Goal: Information Seeking & Learning: Learn about a topic

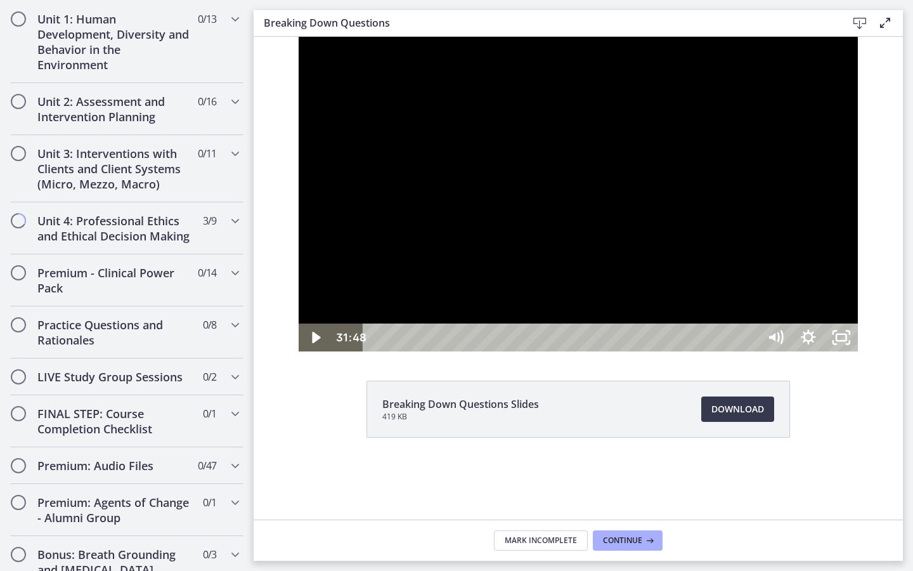
click at [722, 351] on div at bounding box center [578, 194] width 559 height 315
click at [751, 351] on div "34:16" at bounding box center [563, 337] width 376 height 28
click at [751, 351] on div "38:40" at bounding box center [563, 337] width 376 height 28
click at [751, 351] on div "37:33" at bounding box center [563, 337] width 376 height 28
click at [751, 351] on div "35:59" at bounding box center [563, 337] width 376 height 28
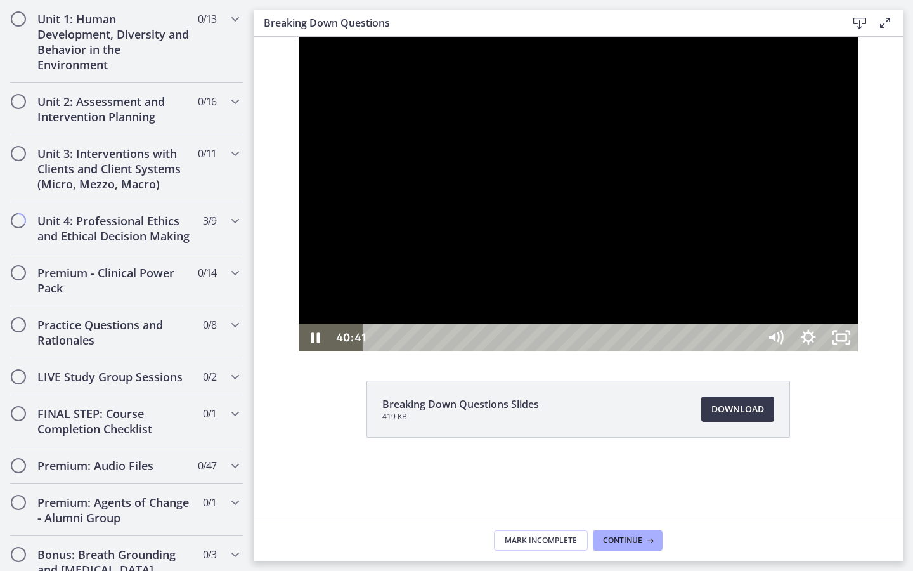
click at [722, 351] on div at bounding box center [578, 194] width 559 height 315
click at [312, 344] on icon "Play Video" at bounding box center [317, 337] width 10 height 14
drag, startPoint x: 928, startPoint y: 295, endPoint x: 515, endPoint y: 302, distance: 412.9
click at [515, 302] on div at bounding box center [578, 194] width 559 height 315
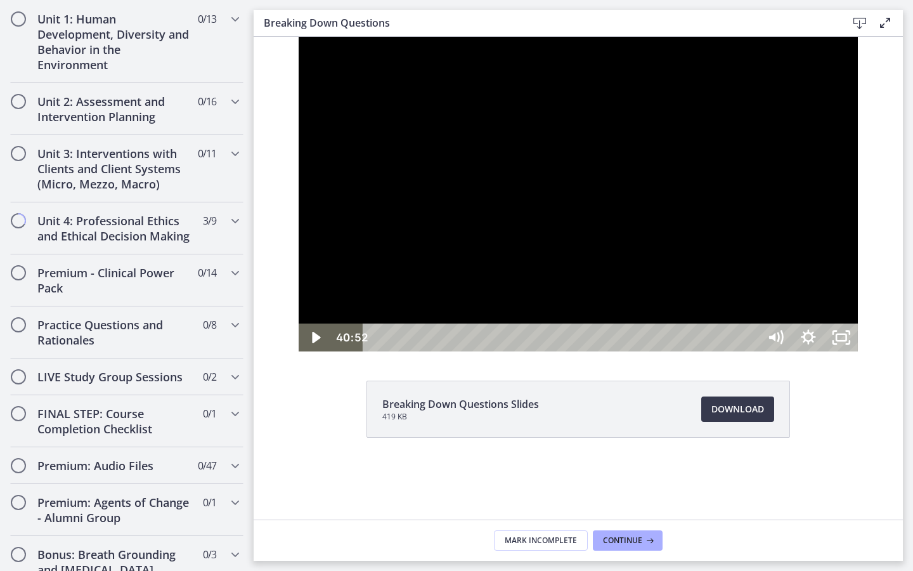
click at [611, 351] on div at bounding box center [578, 194] width 559 height 315
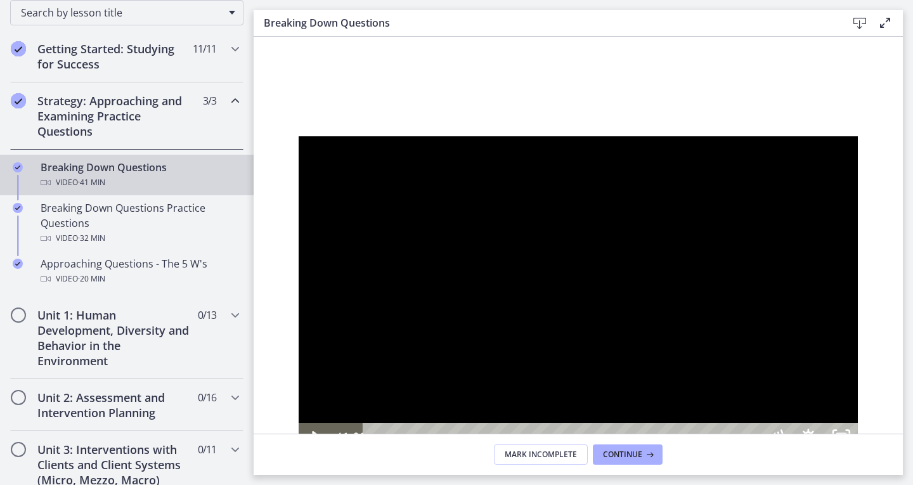
scroll to position [190, 0]
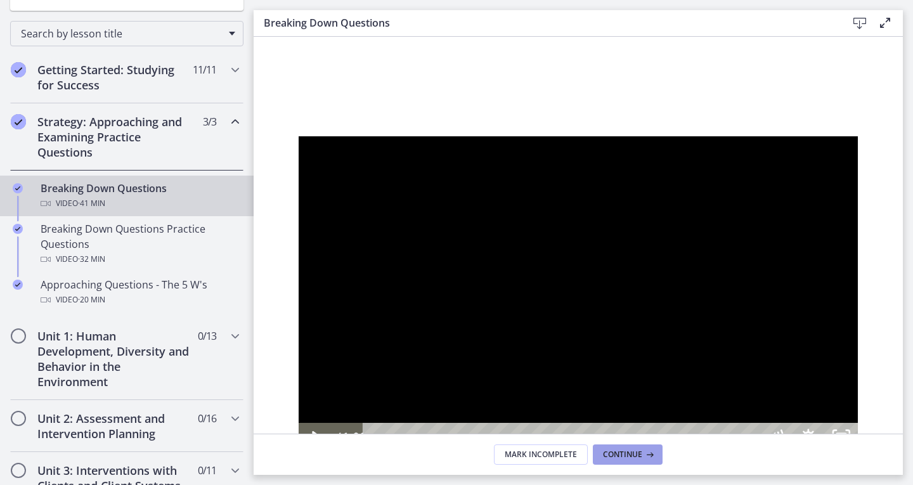
click at [635, 456] on span "Continue" at bounding box center [622, 455] width 39 height 10
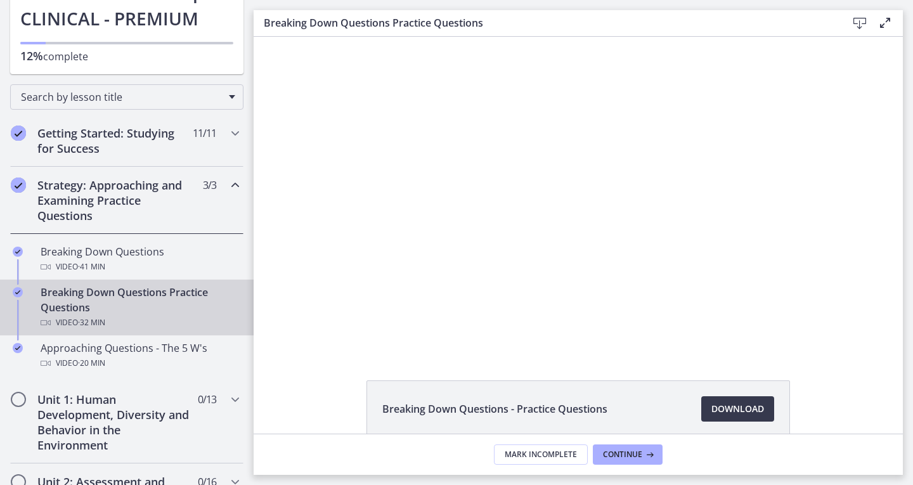
scroll to position [63, 0]
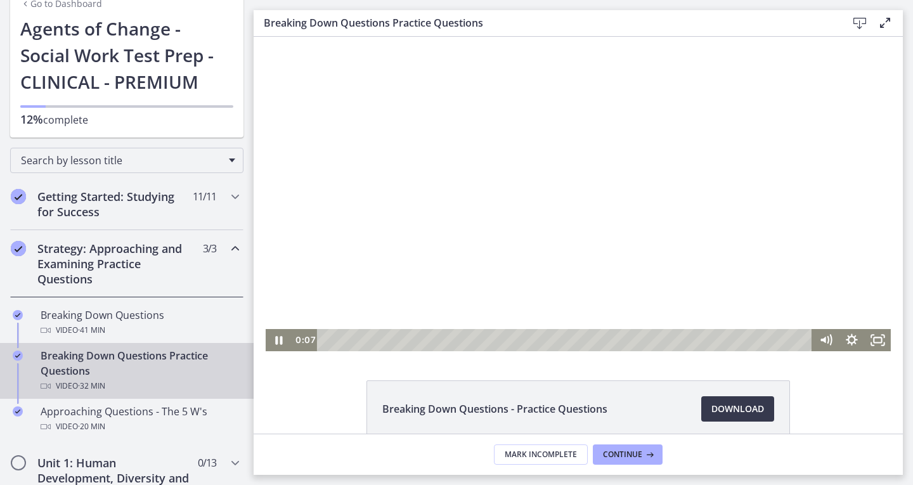
click at [334, 283] on div at bounding box center [578, 194] width 625 height 315
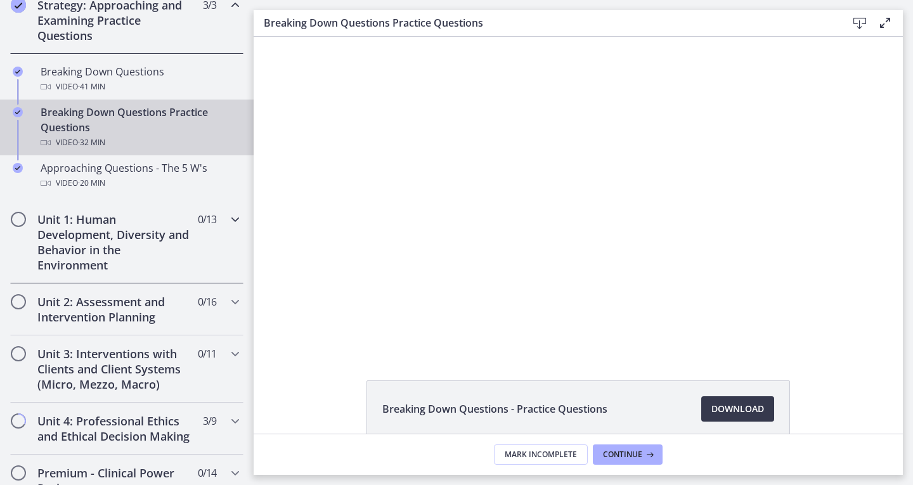
scroll to position [317, 0]
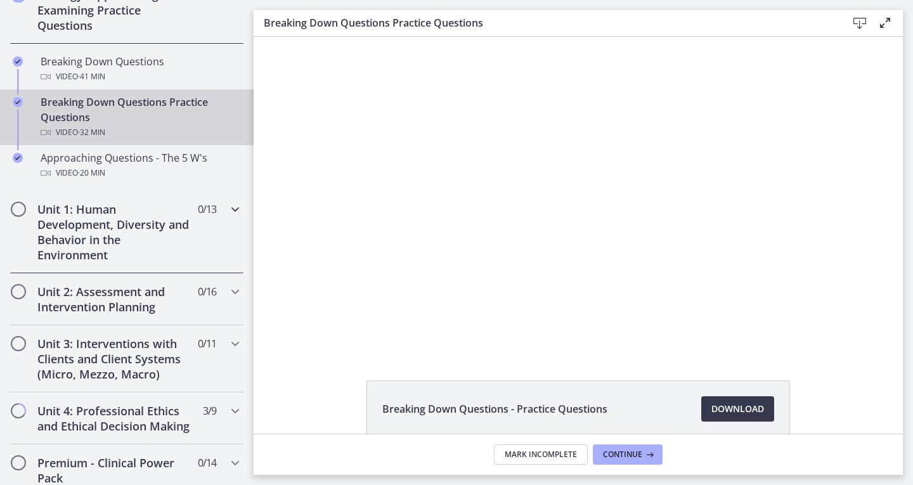
click at [228, 208] on icon "Chapters" at bounding box center [235, 209] width 15 height 15
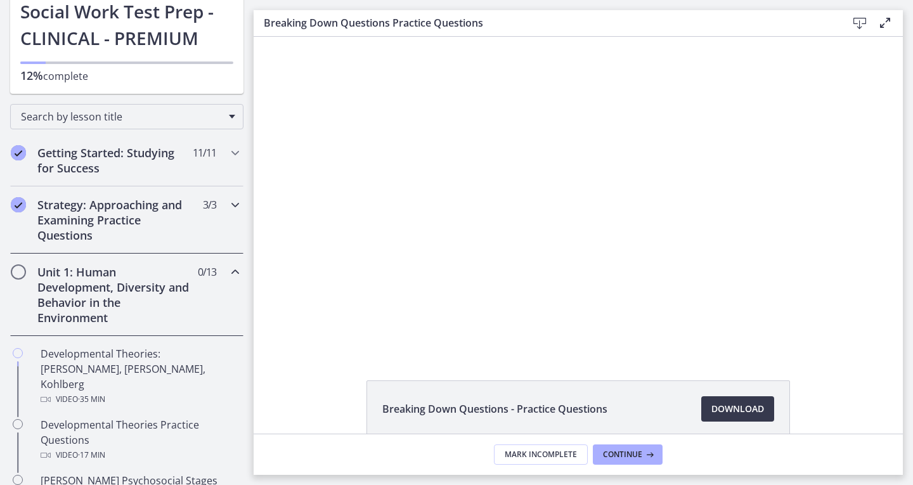
scroll to position [85, 0]
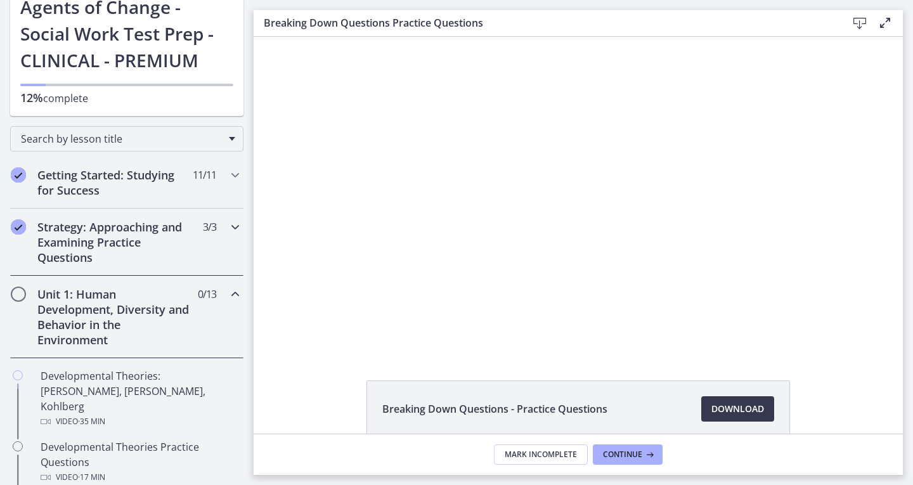
click at [228, 234] on icon "Chapters" at bounding box center [235, 226] width 15 height 15
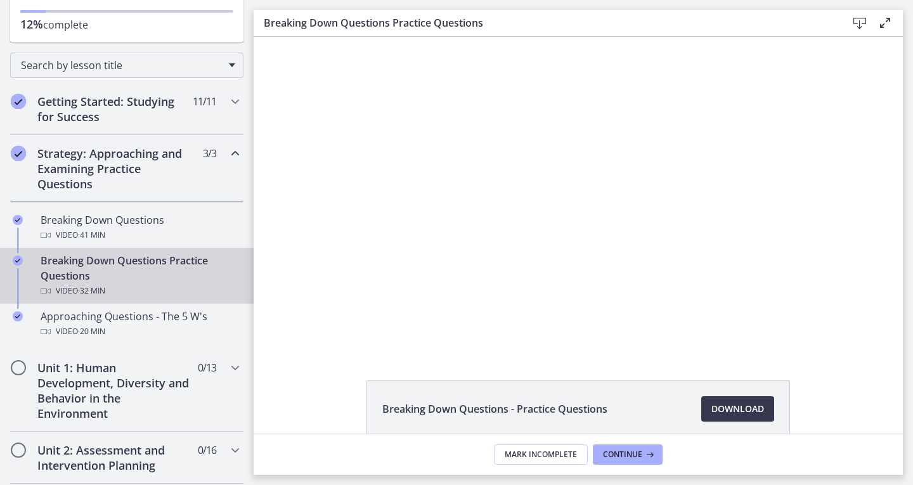
scroll to position [148, 0]
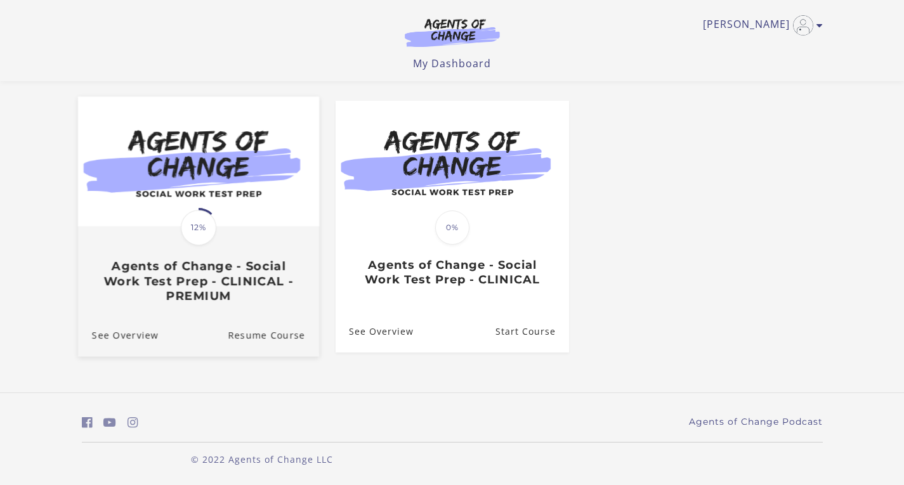
click at [242, 235] on div "Translation missing: en.liquid.partials.dashboard_course_card.progress_descript…" at bounding box center [197, 265] width 241 height 75
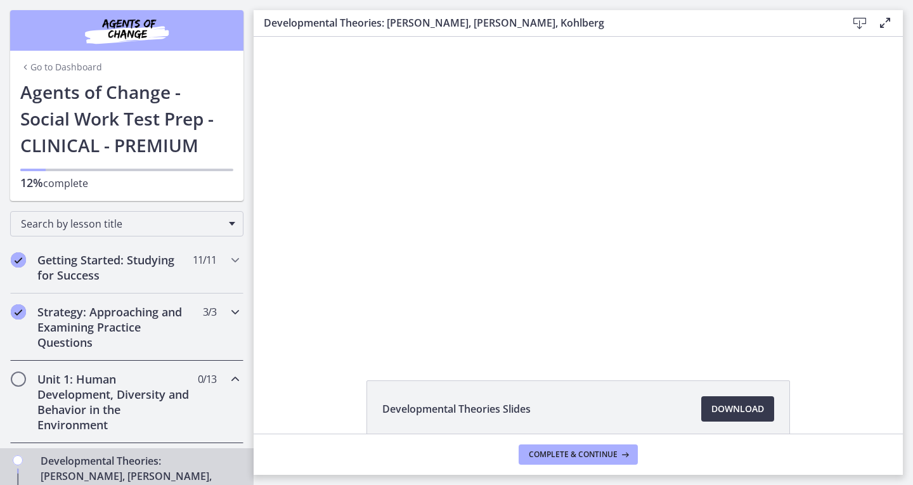
click at [204, 331] on div "Strategy: Approaching and Examining Practice Questions 3 / 3 Completed" at bounding box center [126, 327] width 233 height 67
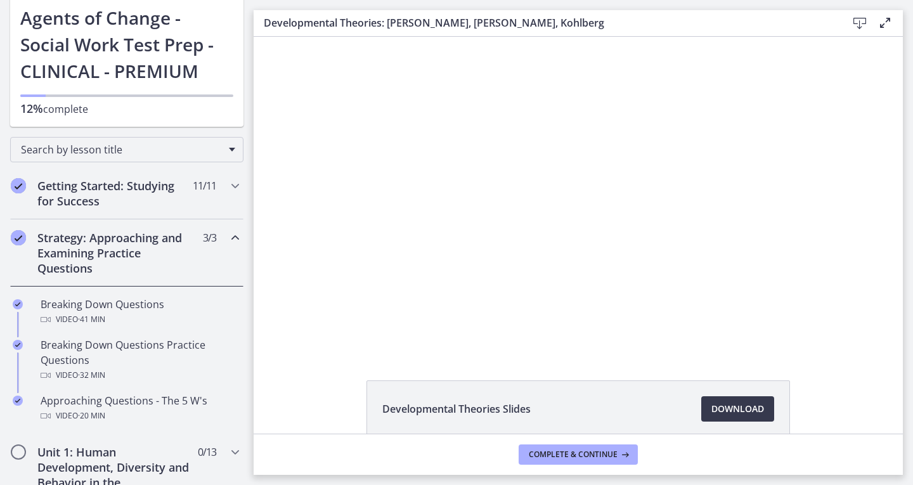
scroll to position [190, 0]
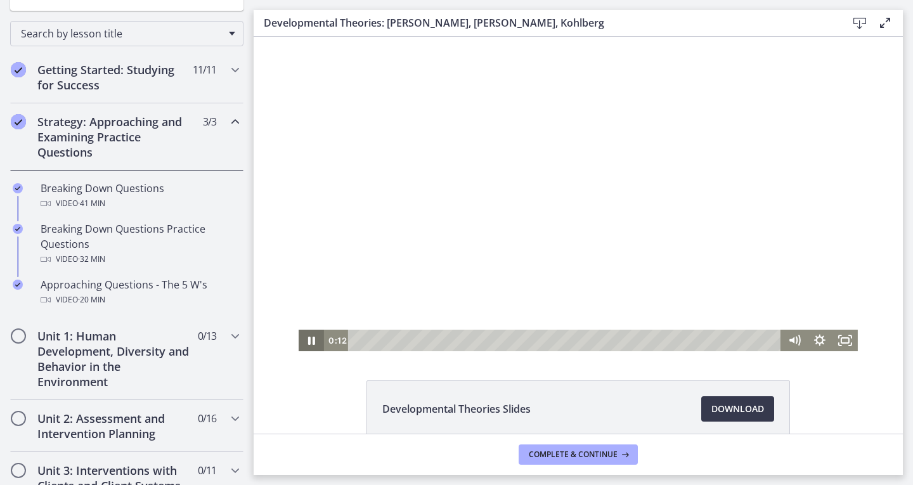
click at [308, 340] on icon "Pause" at bounding box center [311, 341] width 25 height 22
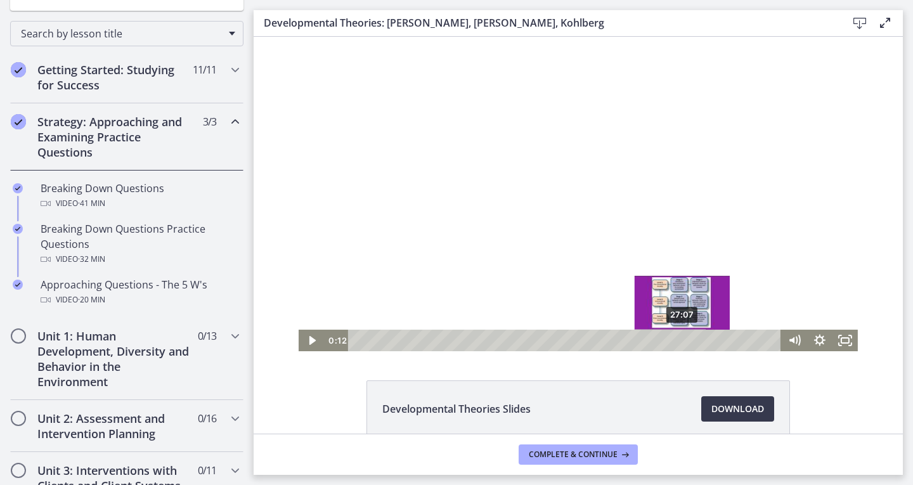
click at [679, 339] on div "27:07" at bounding box center [567, 341] width 418 height 22
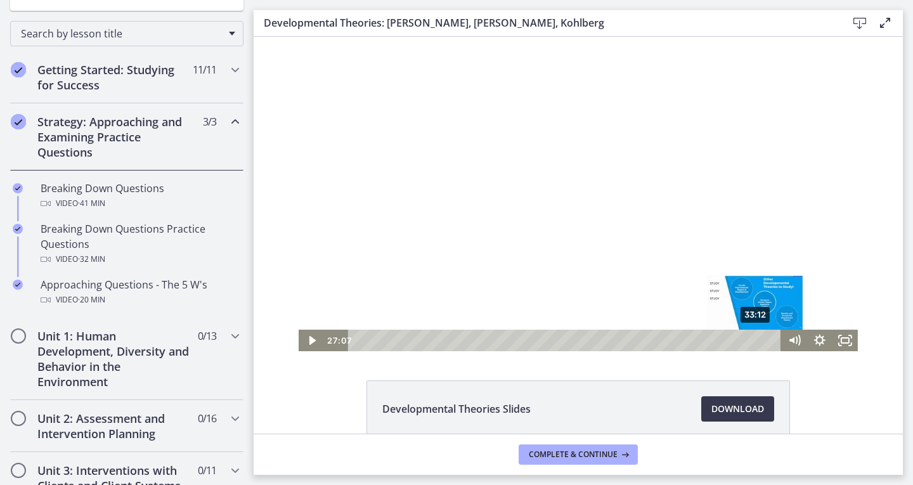
click at [752, 339] on div "33:12" at bounding box center [567, 341] width 418 height 22
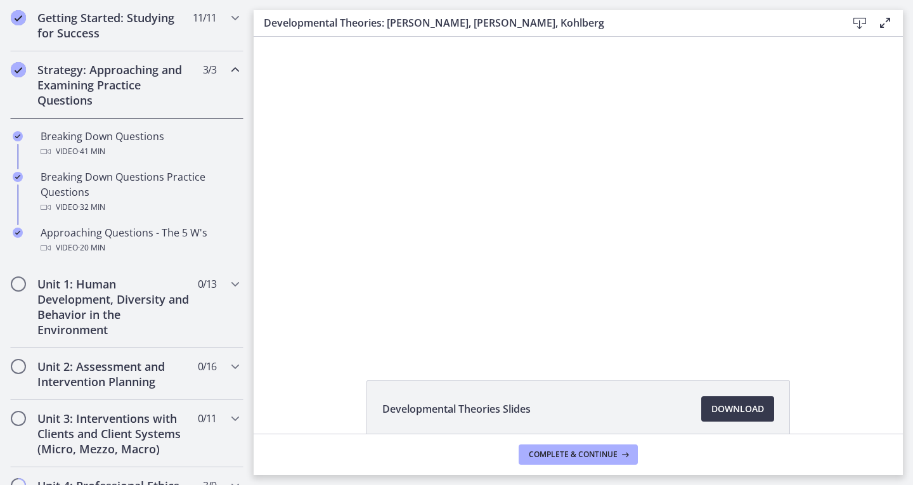
scroll to position [189, 0]
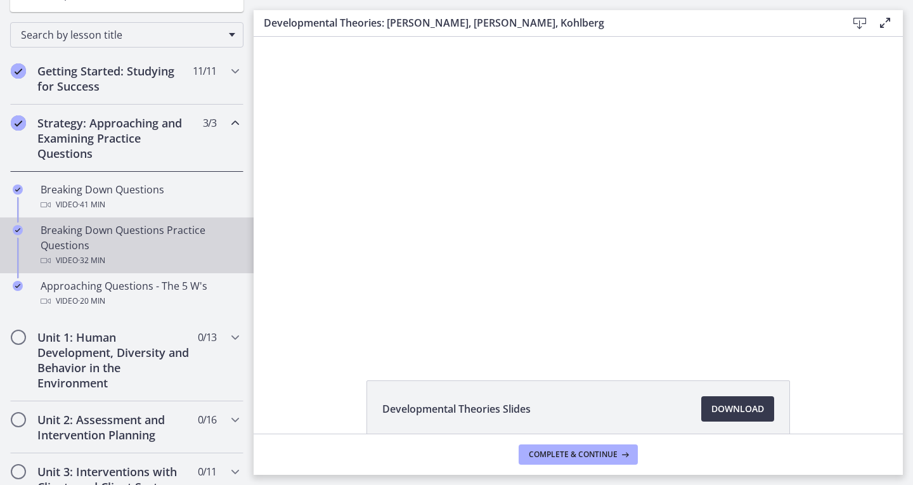
click at [173, 237] on div "Breaking Down Questions Practice Questions Video · 32 min" at bounding box center [140, 246] width 198 height 46
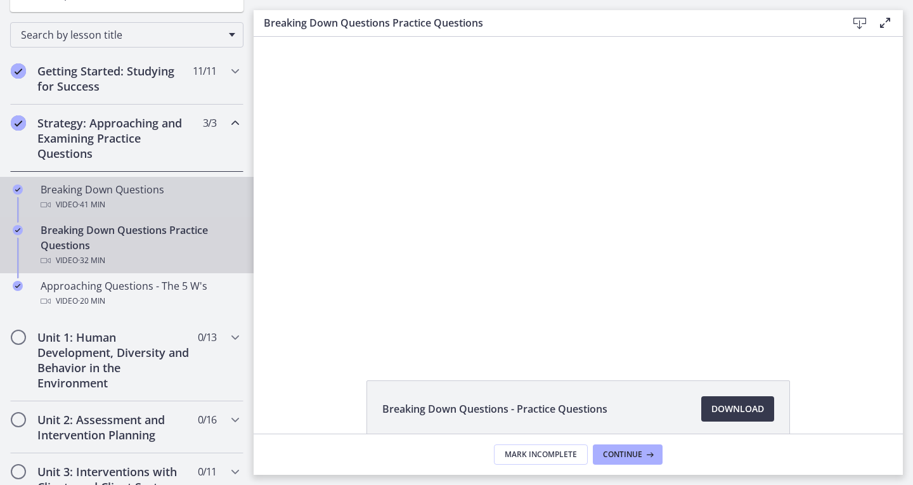
click at [77, 202] on div "Video · 41 min" at bounding box center [140, 204] width 198 height 15
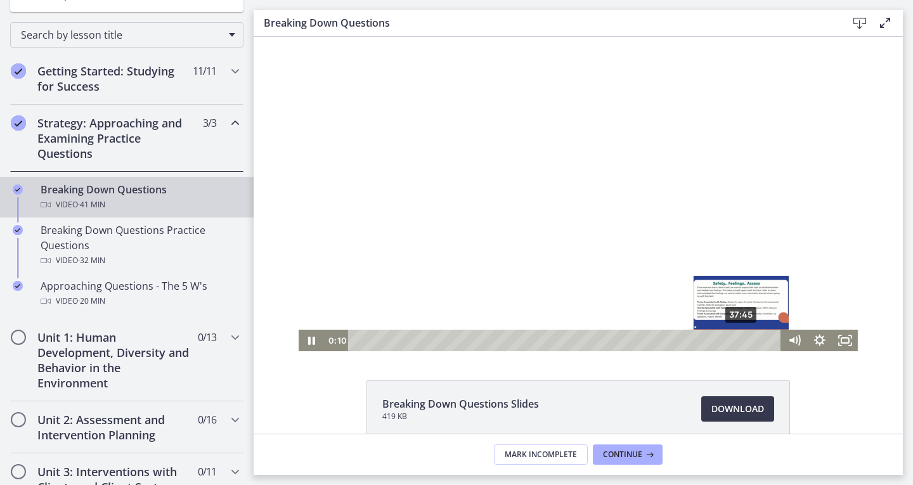
click at [738, 343] on div "37:45" at bounding box center [567, 341] width 418 height 22
click at [756, 339] on div "39:34" at bounding box center [567, 341] width 418 height 22
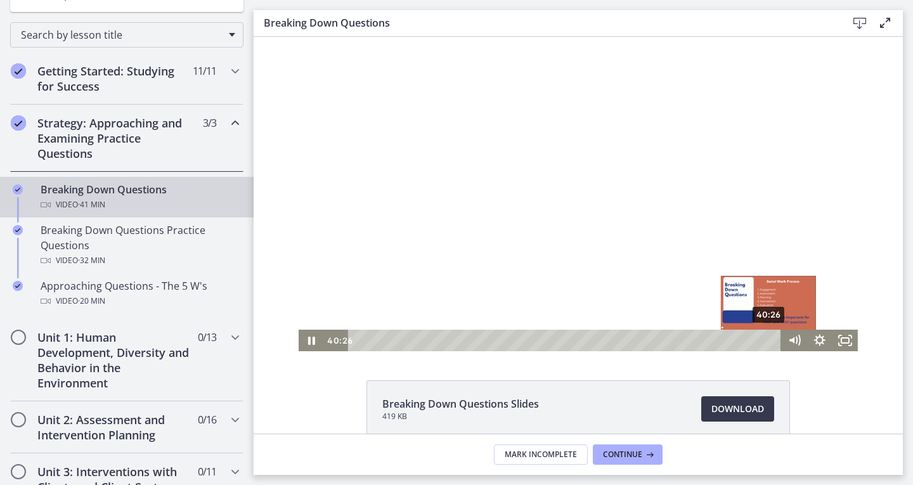
click at [765, 339] on div "40:26" at bounding box center [567, 341] width 418 height 22
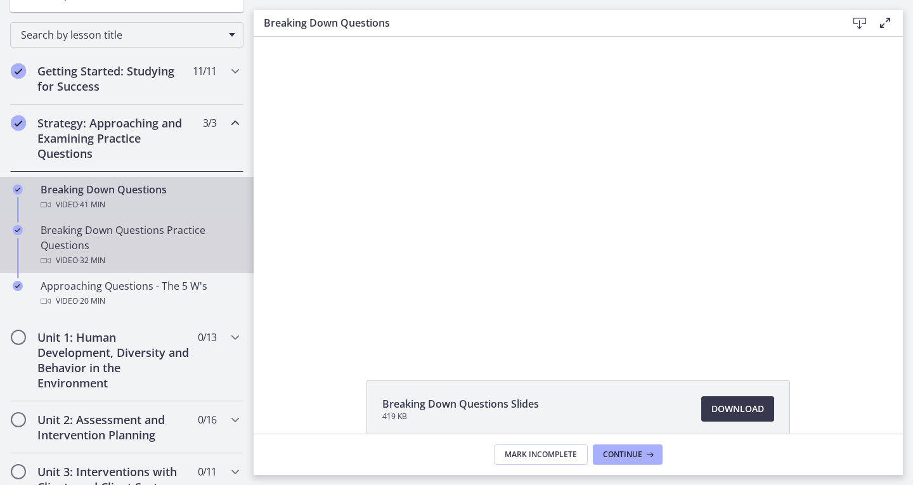
click at [143, 250] on div "Breaking Down Questions Practice Questions Video · 32 min" at bounding box center [140, 246] width 198 height 46
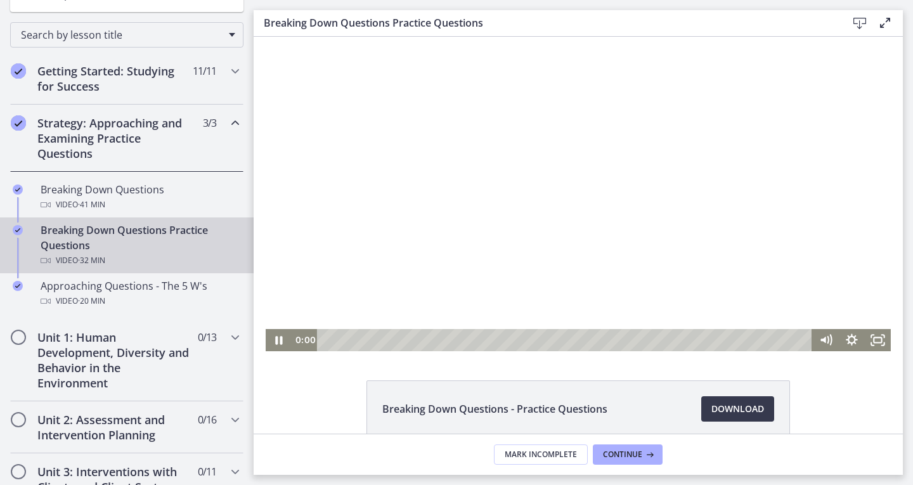
click at [303, 339] on div "0:00 0:00" at bounding box center [552, 340] width 521 height 22
drag, startPoint x: 875, startPoint y: 337, endPoint x: 1128, endPoint y: 429, distance: 269.0
click at [874, 337] on rect "Fullscreen" at bounding box center [878, 340] width 10 height 6
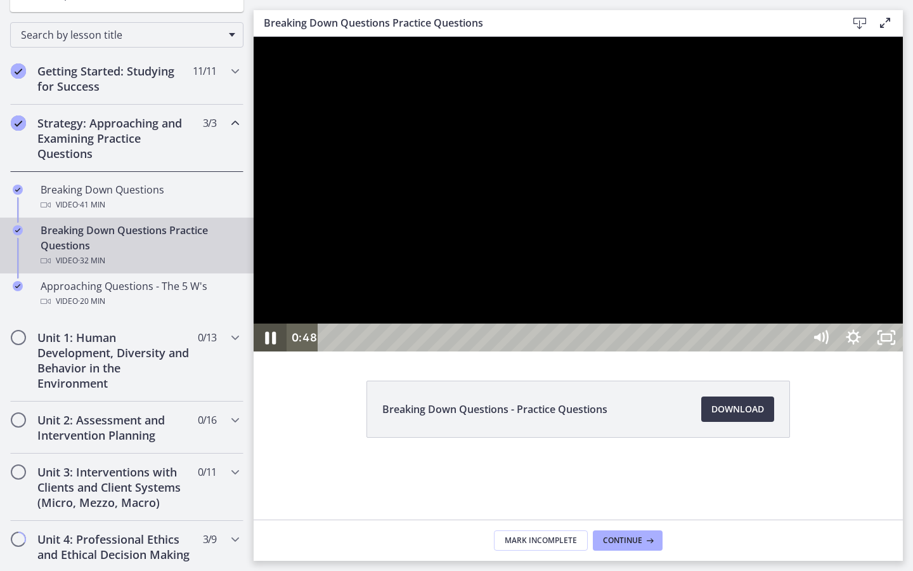
click at [274, 344] on icon "Pause" at bounding box center [270, 338] width 11 height 13
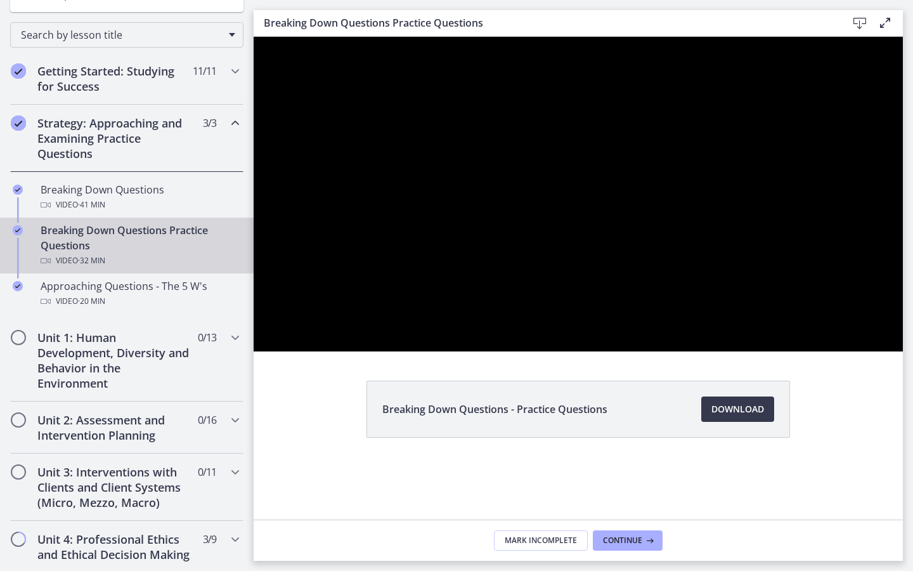
scroll to position [247, 0]
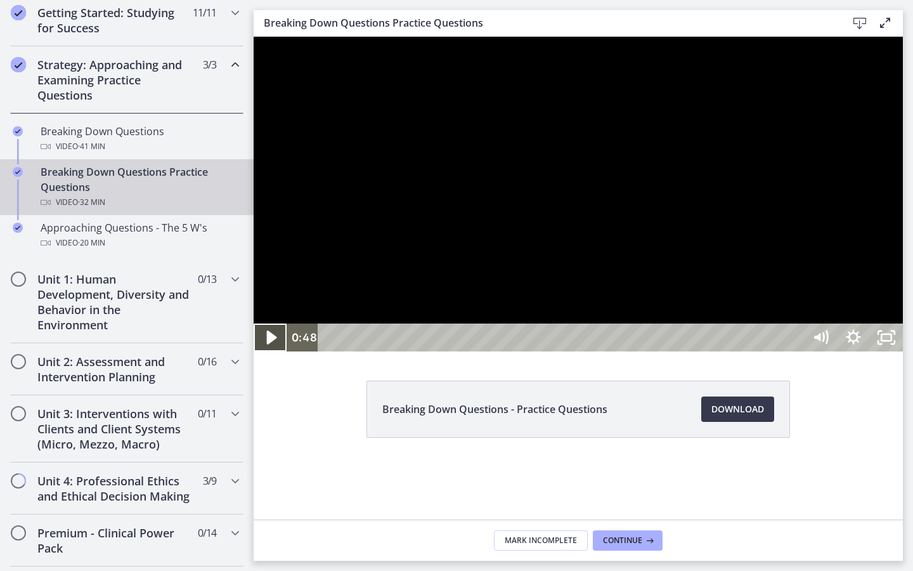
click at [267, 355] on icon "Play Video" at bounding box center [271, 338] width 39 height 34
click at [267, 344] on icon "Pause" at bounding box center [270, 338] width 11 height 13
click at [266, 355] on icon "Play Video" at bounding box center [271, 338] width 39 height 34
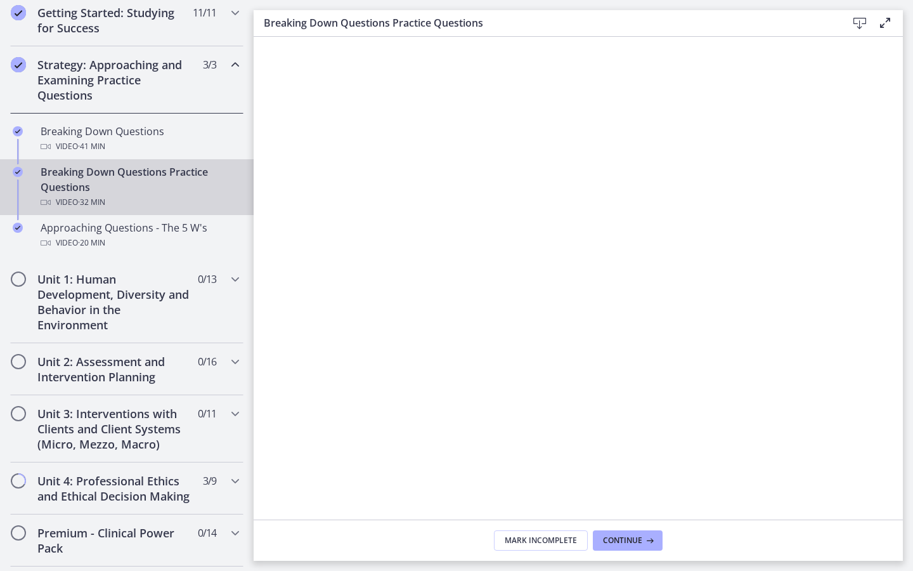
scroll to position [0, 0]
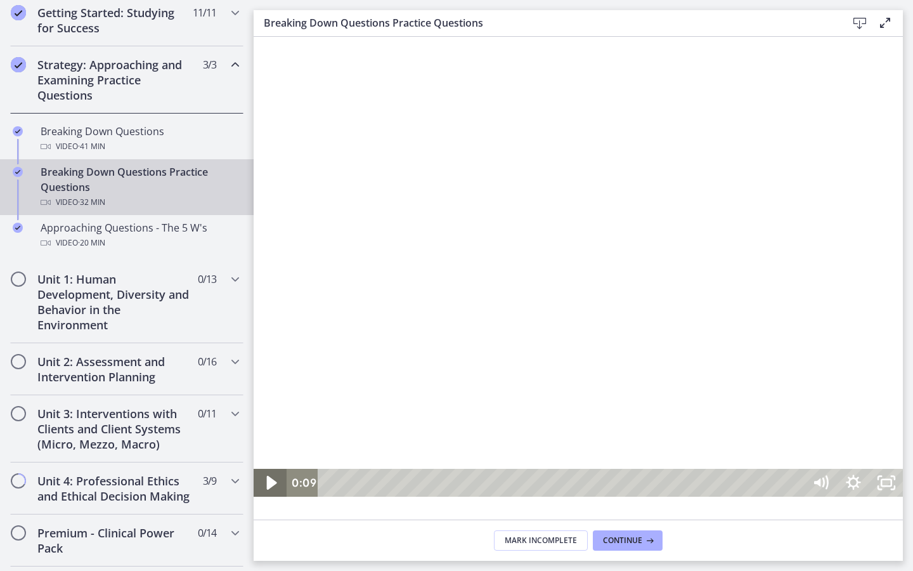
click at [274, 485] on icon "Play Video" at bounding box center [271, 483] width 39 height 34
click at [265, 485] on icon "Pause" at bounding box center [270, 483] width 33 height 28
click at [267, 485] on icon "Play Video" at bounding box center [271, 483] width 39 height 34
click at [268, 485] on icon "Pause" at bounding box center [270, 483] width 11 height 13
click at [268, 485] on icon "Play Video" at bounding box center [271, 482] width 8 height 11
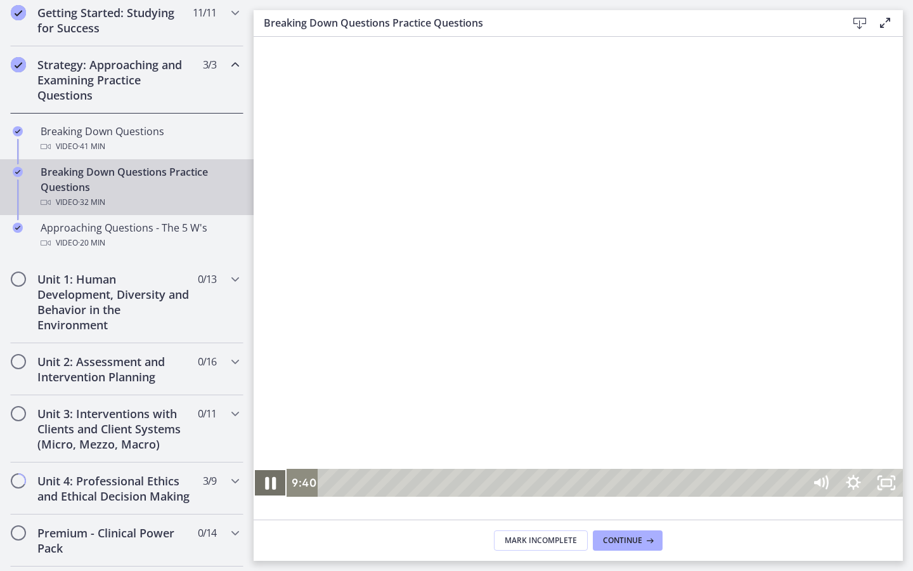
click at [270, 485] on icon "Pause" at bounding box center [270, 483] width 39 height 34
click at [273, 485] on icon "Play Video" at bounding box center [271, 482] width 8 height 11
click at [272, 485] on icon "Pause" at bounding box center [270, 483] width 33 height 28
click at [273, 485] on icon "Play Video" at bounding box center [272, 483] width 10 height 14
click at [276, 485] on icon "Pause" at bounding box center [270, 483] width 33 height 28
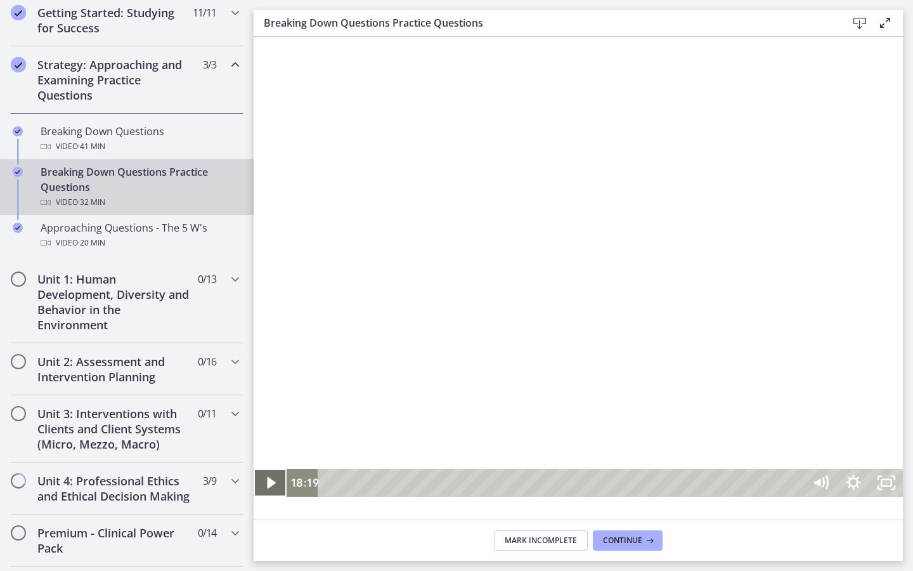
click at [269, 485] on icon "Play Video" at bounding box center [271, 483] width 33 height 28
click at [271, 485] on icon "Pause" at bounding box center [270, 483] width 39 height 34
click at [268, 485] on icon "Play Video" at bounding box center [271, 483] width 39 height 34
click at [278, 485] on icon "Pause" at bounding box center [270, 483] width 33 height 28
click at [272, 485] on icon "Play Video" at bounding box center [271, 483] width 33 height 28
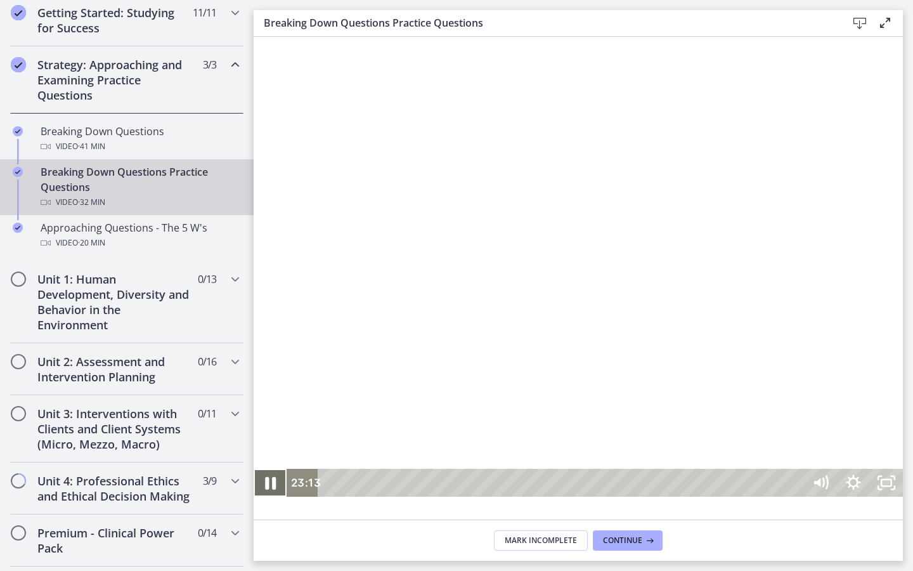
click at [264, 485] on icon "Pause" at bounding box center [270, 483] width 39 height 34
